Goal: Transaction & Acquisition: Purchase product/service

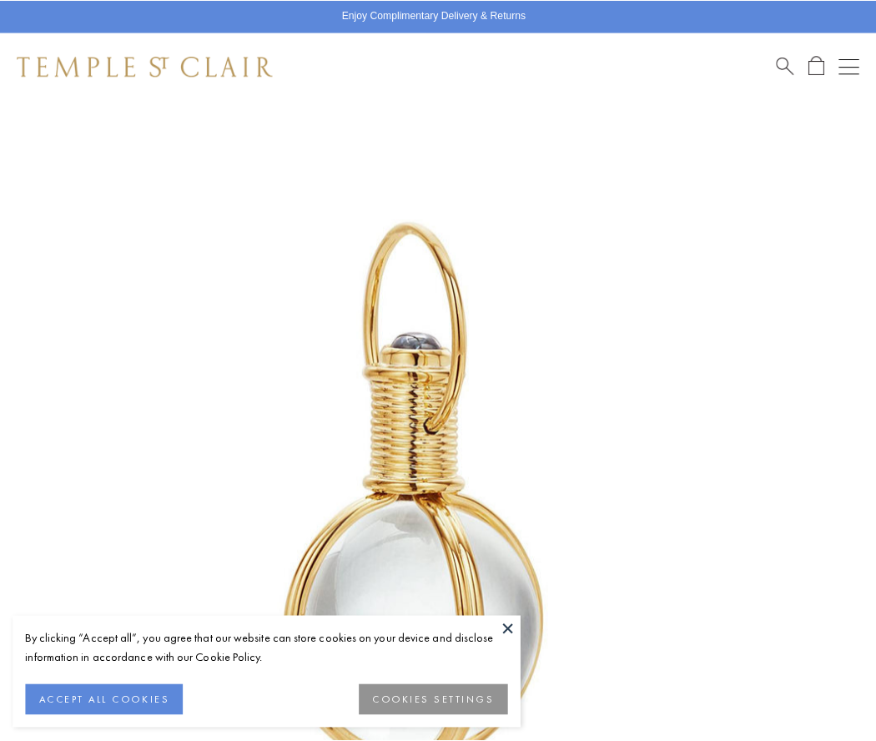
scroll to position [432, 0]
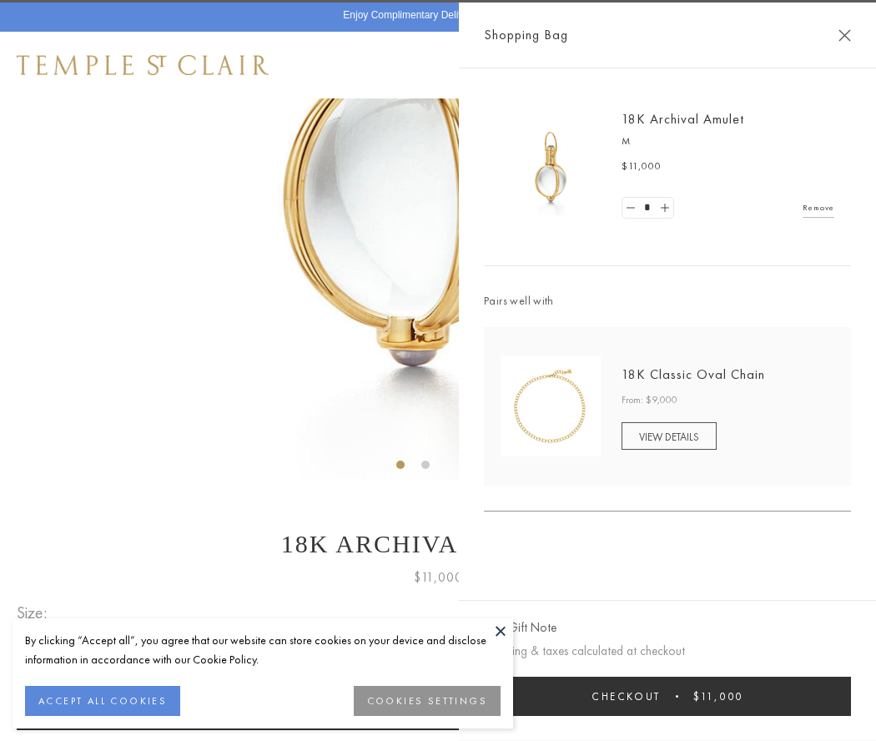
click at [667, 696] on button "Checkout $11,000" at bounding box center [667, 696] width 367 height 39
